Goal: Communication & Community: Answer question/provide support

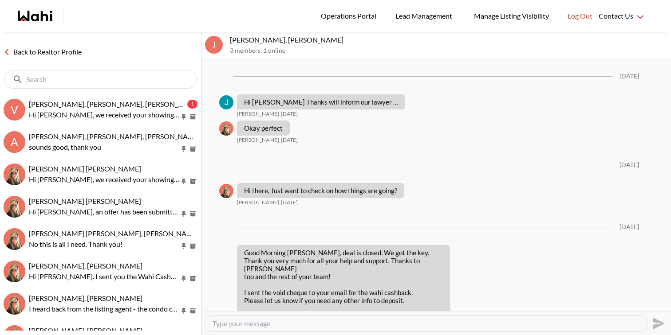
click at [86, 97] on button "V [PERSON_NAME], [PERSON_NAME], [PERSON_NAME] 1 Hi [PERSON_NAME], we received y…" at bounding box center [100, 110] width 201 height 32
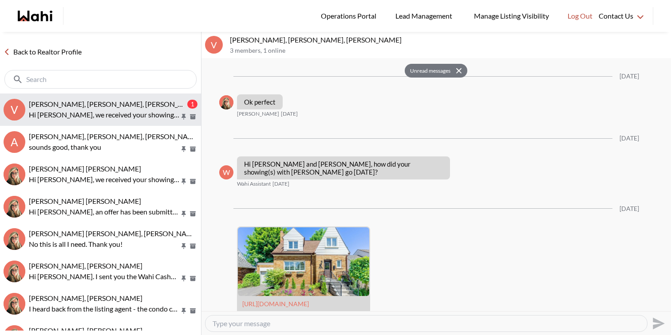
scroll to position [1286, 0]
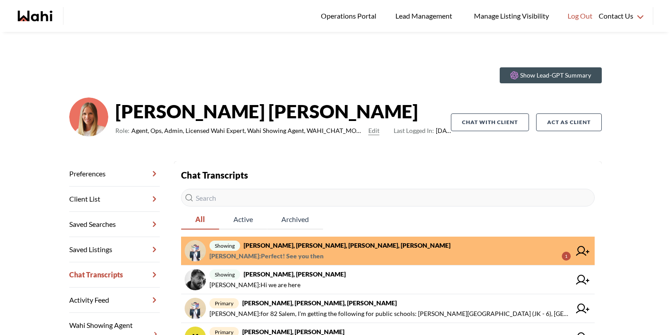
click at [288, 254] on span "[PERSON_NAME] : Perfect! See you then" at bounding box center [266, 256] width 114 height 11
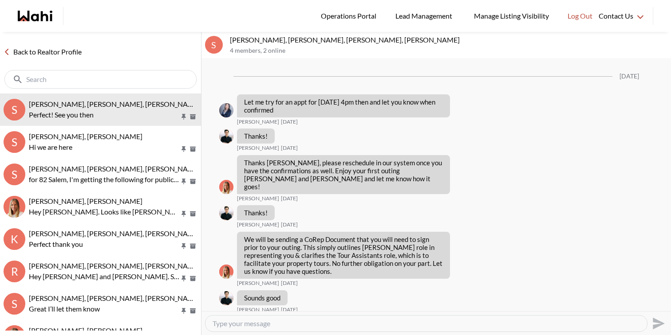
scroll to position [672, 0]
